Goal: Task Accomplishment & Management: Complete application form

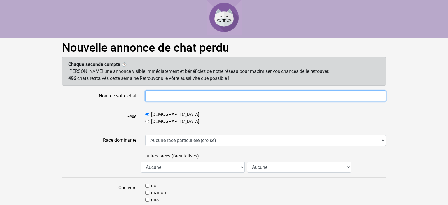
click at [161, 98] on input "Nom de votre chat" at bounding box center [265, 96] width 241 height 11
type input "Pollen"
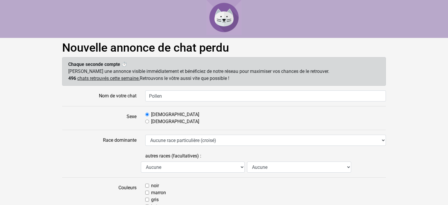
click at [150, 122] on div "Femelle" at bounding box center [265, 121] width 241 height 7
click at [148, 121] on input "Femelle" at bounding box center [147, 122] width 4 height 4
radio input "true"
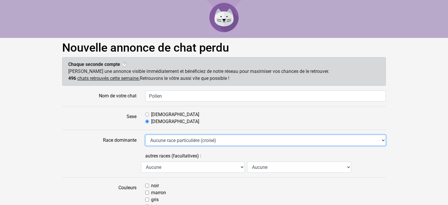
select select "18"
click option "Européen" at bounding box center [0, 0] width 0 height 0
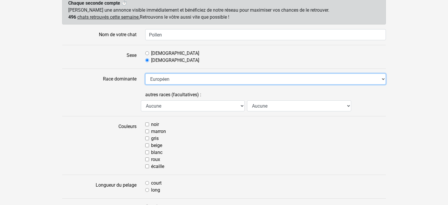
scroll to position [62, 0]
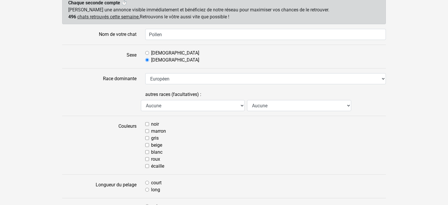
drag, startPoint x: 149, startPoint y: 159, endPoint x: 147, endPoint y: 150, distance: 8.9
click at [149, 158] on input "roux" at bounding box center [147, 159] width 4 height 4
checkbox input "true"
click at [147, 151] on input "blanc" at bounding box center [147, 152] width 4 height 4
checkbox input "true"
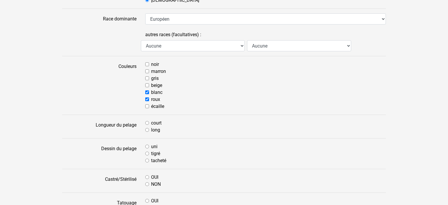
scroll to position [123, 0]
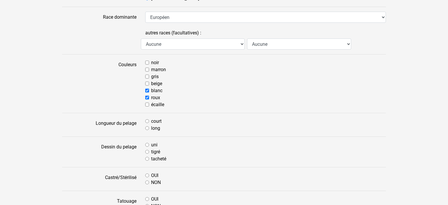
click at [147, 121] on input "court" at bounding box center [147, 121] width 4 height 4
radio input "true"
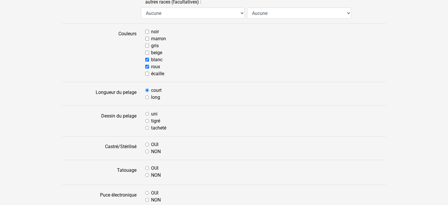
click at [148, 127] on input "tacheté" at bounding box center [147, 128] width 4 height 4
radio input "true"
click at [148, 143] on input "OUI" at bounding box center [147, 145] width 4 height 4
radio input "true"
click at [150, 174] on div "NON" at bounding box center [265, 175] width 241 height 7
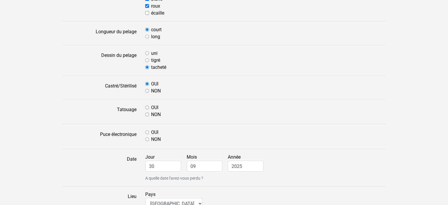
scroll to position [216, 0]
click at [148, 130] on input "OUI" at bounding box center [147, 132] width 4 height 4
radio input "true"
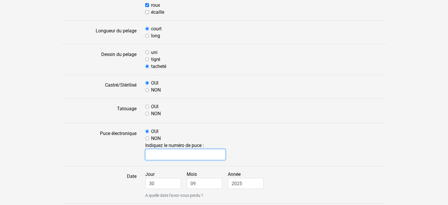
click at [200, 155] on input "text" at bounding box center [185, 154] width 80 height 11
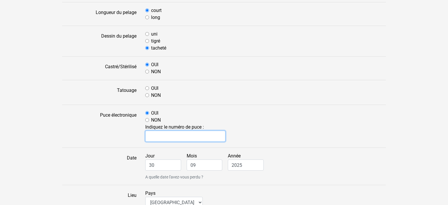
scroll to position [246, 0]
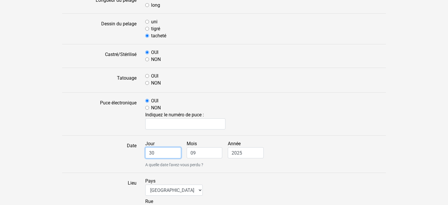
drag, startPoint x: 163, startPoint y: 153, endPoint x: 136, endPoint y: 154, distance: 27.2
click at [145, 154] on input "30" at bounding box center [163, 152] width 36 height 11
type input "à"
type input "05"
click at [145, 185] on select "Afrique du Sud Algérie Allemagne Andorre Argentine Australie Belgique Bolivie B…" at bounding box center [174, 190] width 58 height 11
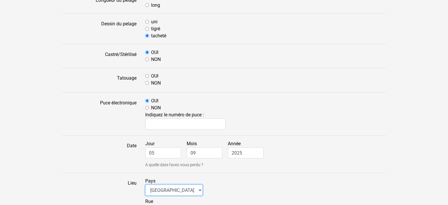
select select "fr"
click option "France" at bounding box center [0, 0] width 0 height 0
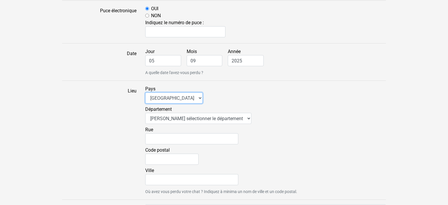
scroll to position [339, 0]
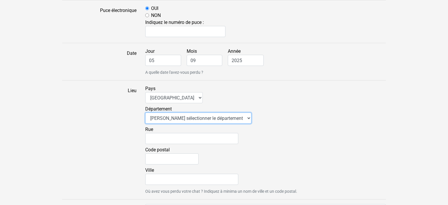
click at [145, 113] on select "Veuillez sélectionner le département 01 - Ain 02 - Aisne 03 - Allier 04 - Alpes…" at bounding box center [198, 118] width 106 height 11
select select "93"
click option "93 - Seine-Saint-Denis" at bounding box center [0, 0] width 0 height 0
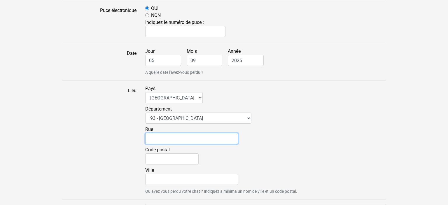
click at [174, 138] on input "Rue" at bounding box center [191, 138] width 93 height 11
type input "8 ALLEE DES HETRES"
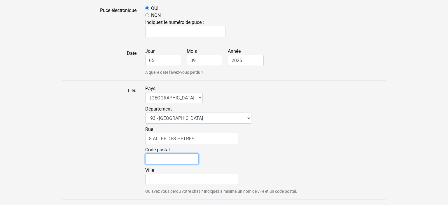
type input "93340"
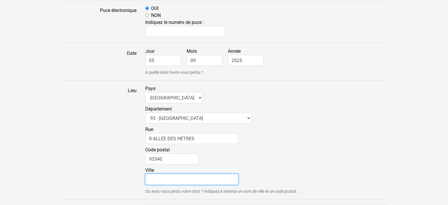
type input "Le Raincy"
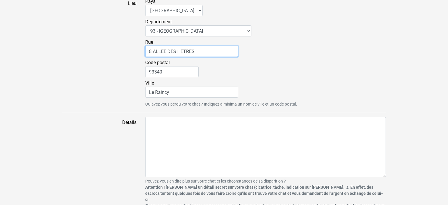
scroll to position [454, 0]
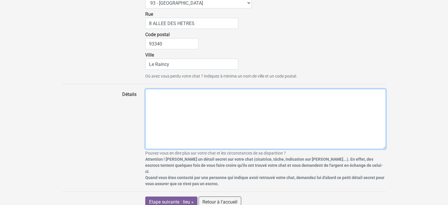
click at [161, 95] on textarea "Détails" at bounding box center [265, 119] width 241 height 60
click at [154, 96] on textarea "Détails" at bounding box center [265, 119] width 241 height 60
paste textarea "Elle est adulte (petite et menue), pucée, stérilisée et vaccinée. Déclarée perd…"
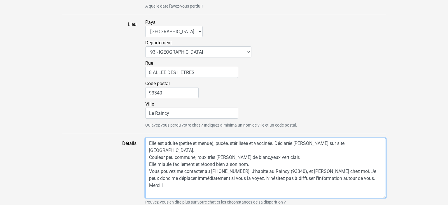
scroll to position [423, 0]
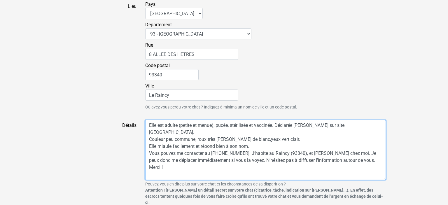
click at [291, 131] on textarea "Elle est adulte (petite et menue), pucée, stérilisée et vaccinée. Déclarée perd…" at bounding box center [265, 150] width 241 height 60
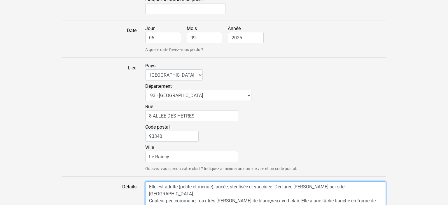
scroll to position [269, 0]
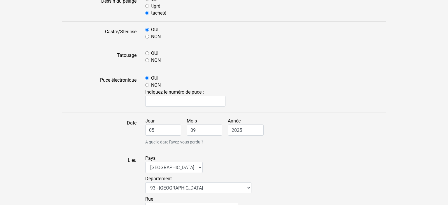
type textarea "Elle est adulte (petite et menue), pucée, stérilisée et vaccinée. Déclarée perd…"
click at [166, 101] on input "text" at bounding box center [185, 101] width 80 height 11
type input "é"
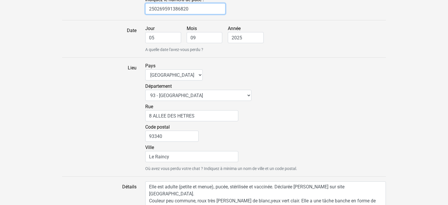
scroll to position [454, 0]
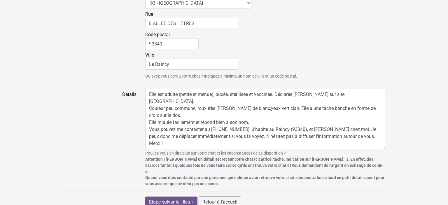
type input "250269591386820"
click at [182, 197] on input "Etape suivante : lieu »" at bounding box center [171, 202] width 52 height 11
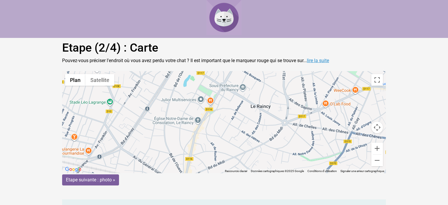
click at [316, 61] on link "lire la suite" at bounding box center [318, 61] width 22 height 6
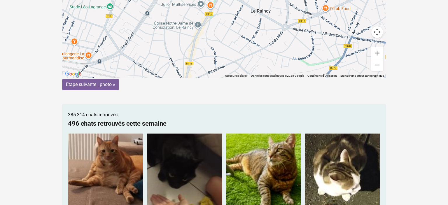
scroll to position [99, 0]
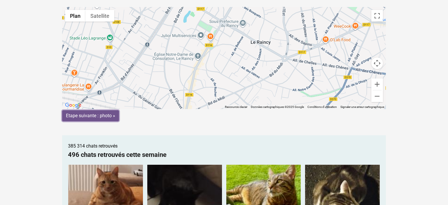
click at [99, 114] on input "Etape suivante : photo »" at bounding box center [90, 115] width 57 height 11
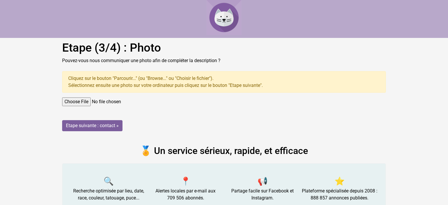
click at [77, 101] on input "file" at bounding box center [224, 102] width 324 height 9
type input "C:\fakepath\Pollen.jpg"
click at [114, 128] on input "Etape suivante : contact »" at bounding box center [92, 125] width 60 height 11
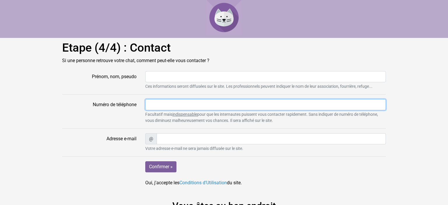
click at [186, 102] on input "Numéro de téléphone" at bounding box center [265, 104] width 241 height 11
type input "à"
type input "0616097779"
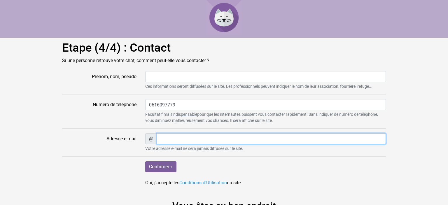
click at [187, 138] on input "Adresse e-mail" at bounding box center [271, 138] width 229 height 11
type input "iris"
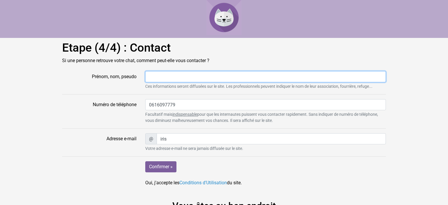
type input "IRIS"
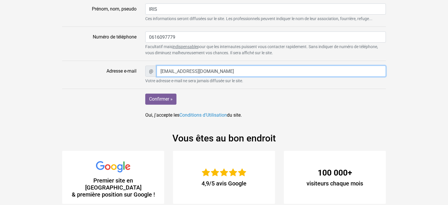
scroll to position [69, 0]
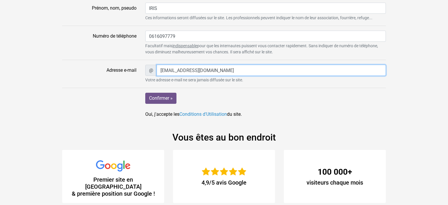
type input "irisducorps@yahoo.fr"
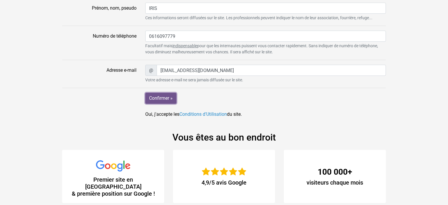
click at [161, 101] on input "Confirmer »" at bounding box center [160, 98] width 31 height 11
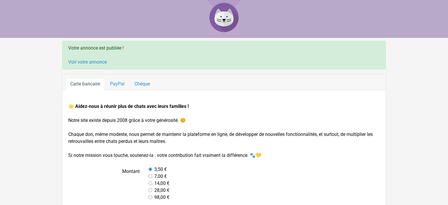
scroll to position [59, 0]
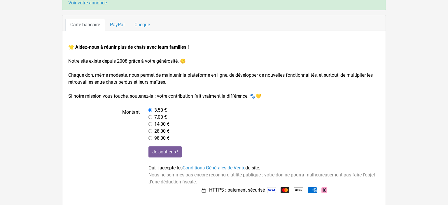
click at [229, 169] on link "Conditions Générales de Vente" at bounding box center [214, 168] width 63 height 6
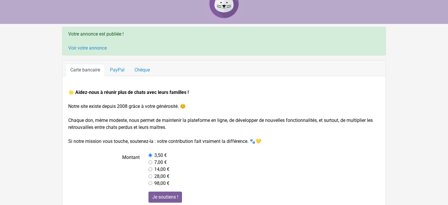
scroll to position [0, 0]
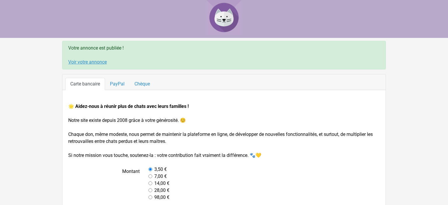
click at [95, 62] on link "Voir votre annonce" at bounding box center [87, 62] width 39 height 6
